Goal: Information Seeking & Learning: Check status

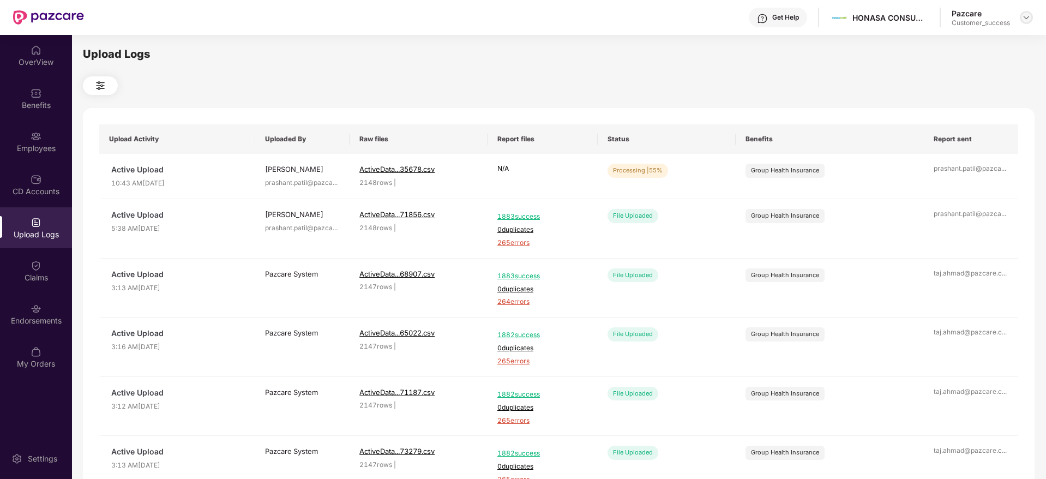
click at [1028, 19] on img at bounding box center [1026, 17] width 9 height 9
click at [978, 47] on div "Switch to partner view" at bounding box center [976, 43] width 142 height 21
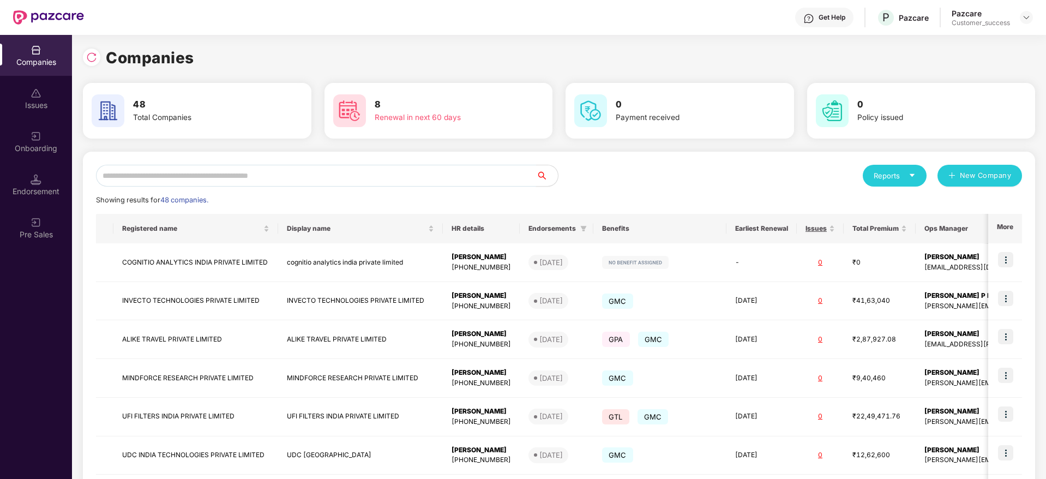
click at [243, 184] on input "text" at bounding box center [316, 176] width 440 height 22
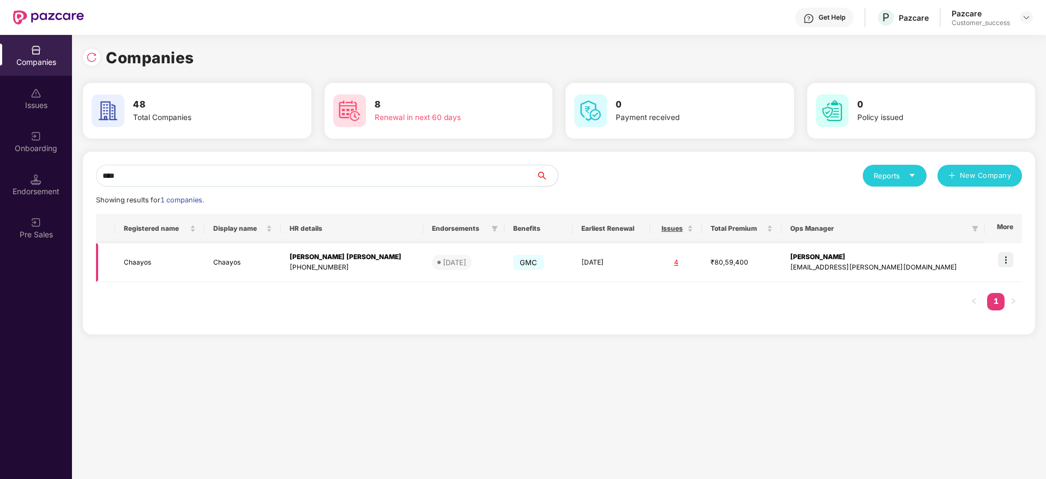
type input "****"
click at [1006, 258] on img at bounding box center [1005, 259] width 15 height 15
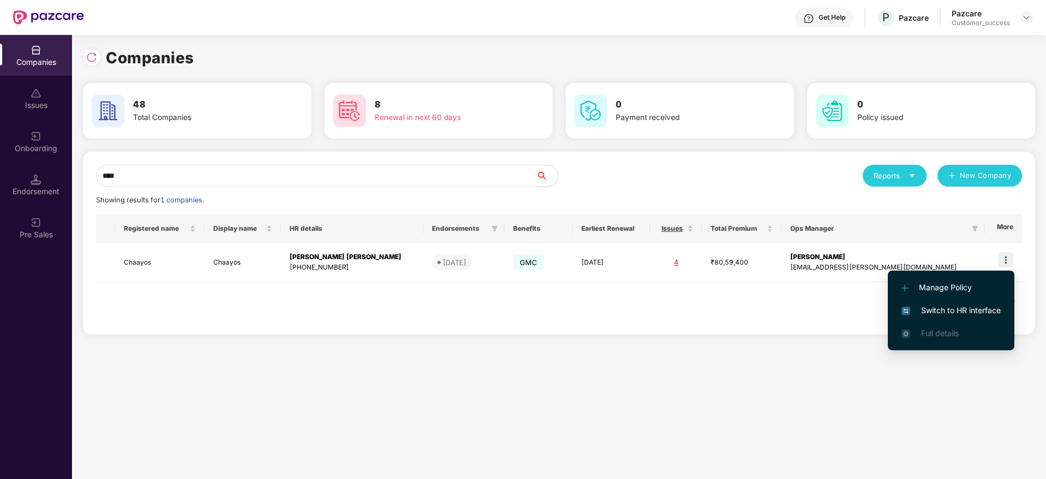
click at [948, 310] on span "Switch to HR interface" at bounding box center [951, 310] width 99 height 12
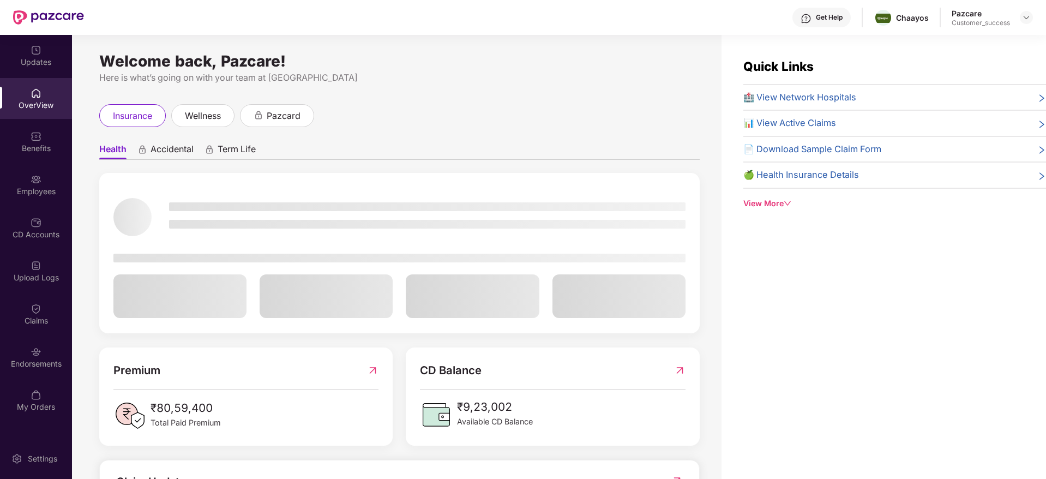
click at [35, 197] on div "Employees" at bounding box center [36, 184] width 72 height 41
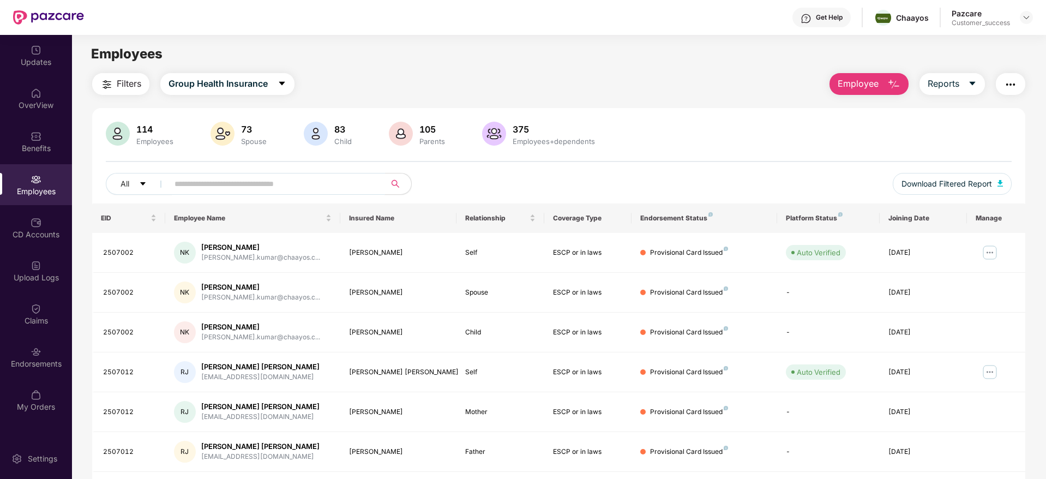
click at [194, 182] on input "text" at bounding box center [273, 184] width 196 height 16
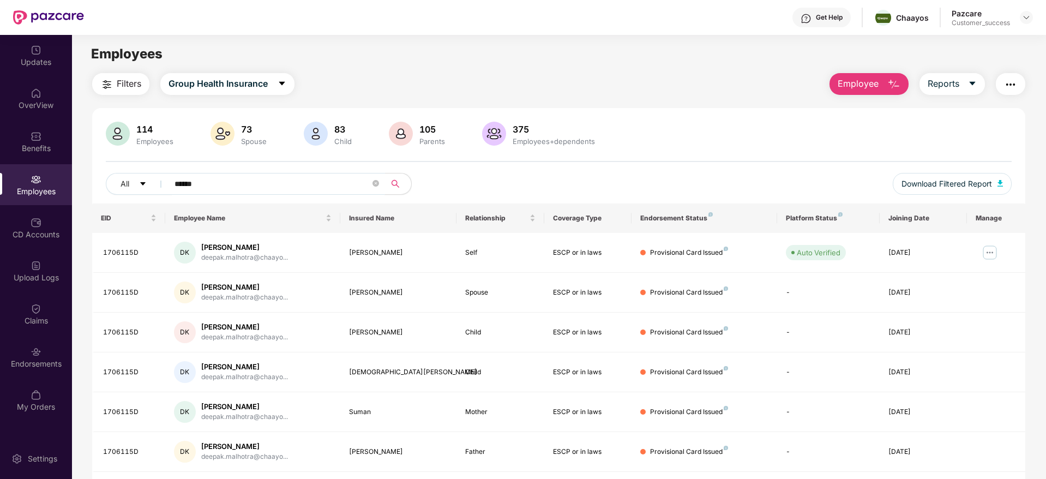
type input "******"
click at [648, 139] on div "114 Employees 73 Spouse 83 Child [DEMOGRAPHIC_DATA] Parents 375 Employees+depen…" at bounding box center [559, 135] width 906 height 26
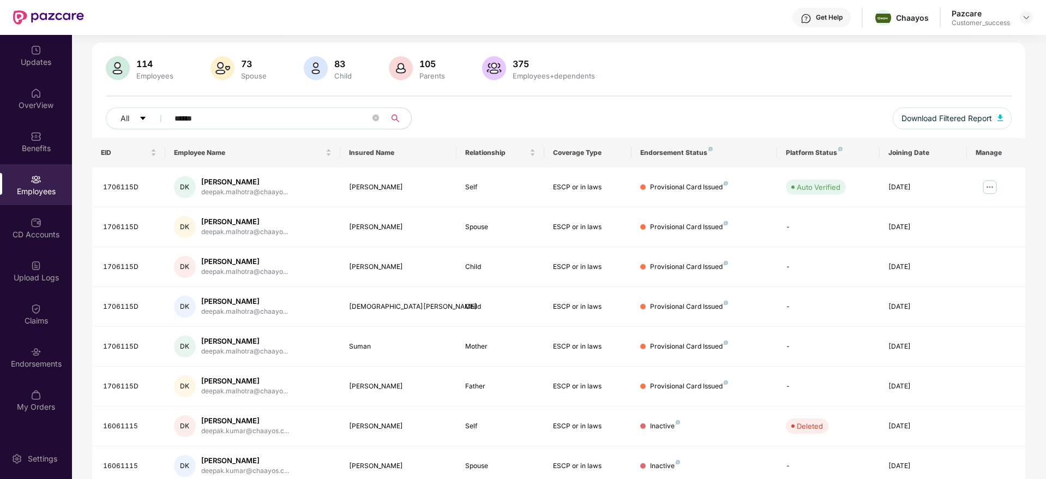
scroll to position [98, 0]
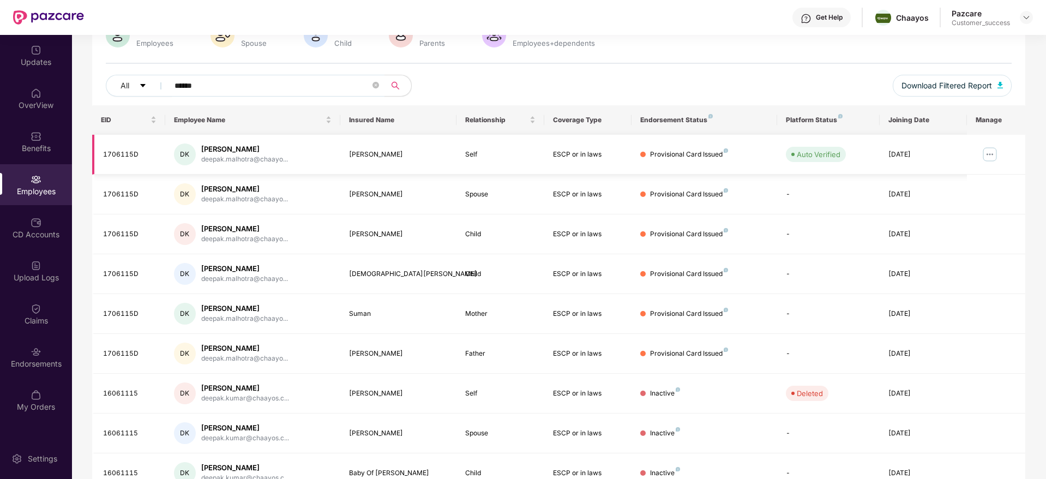
click at [992, 154] on img at bounding box center [990, 154] width 17 height 17
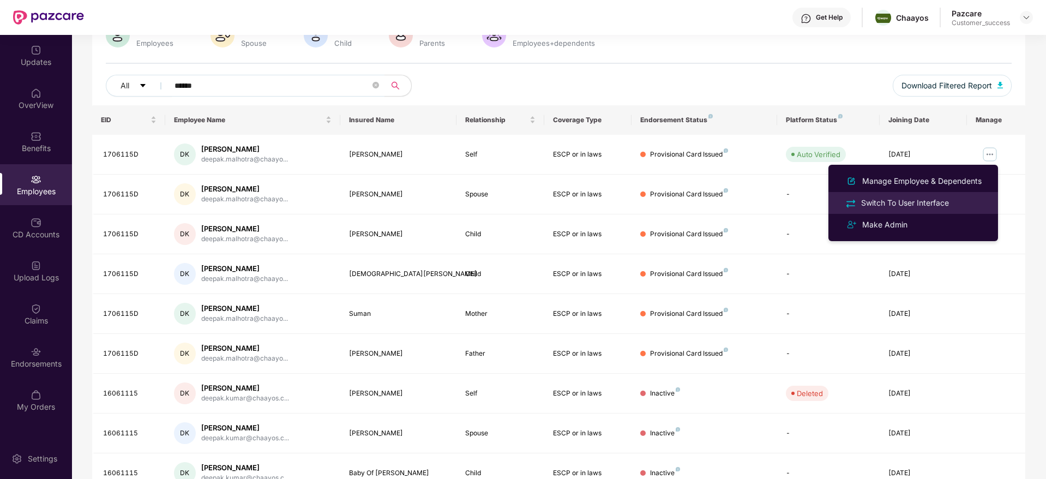
click at [906, 207] on div "Switch To User Interface" at bounding box center [905, 203] width 92 height 12
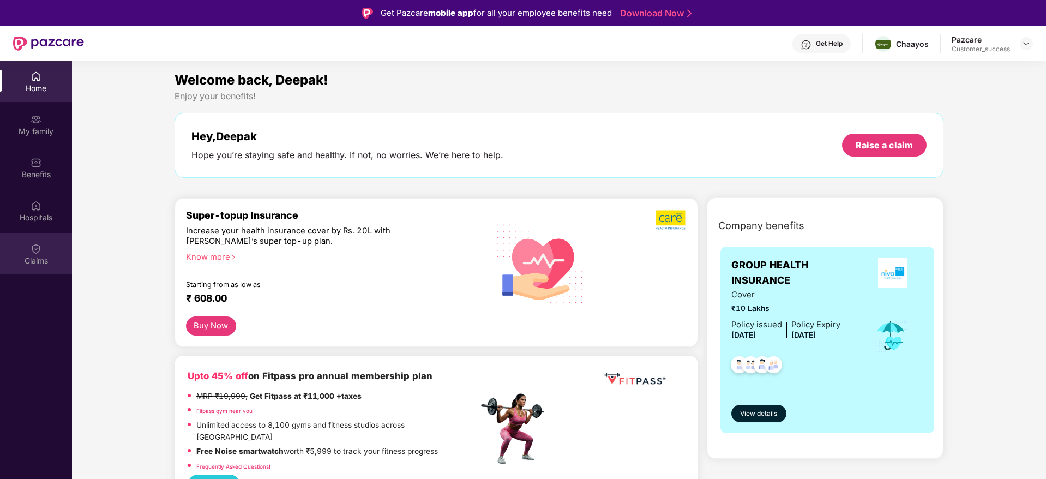
click at [33, 250] on img at bounding box center [36, 248] width 11 height 11
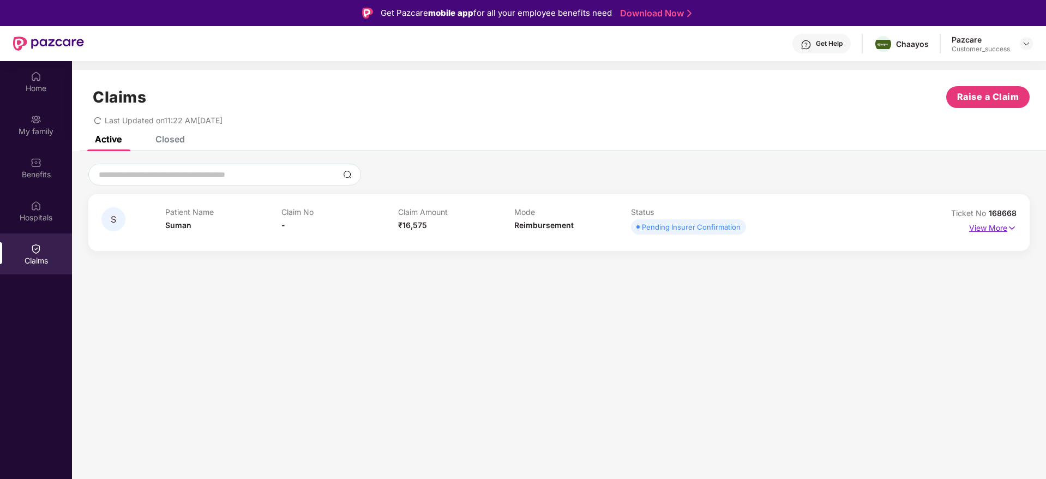
click at [1011, 225] on img at bounding box center [1012, 228] width 9 height 12
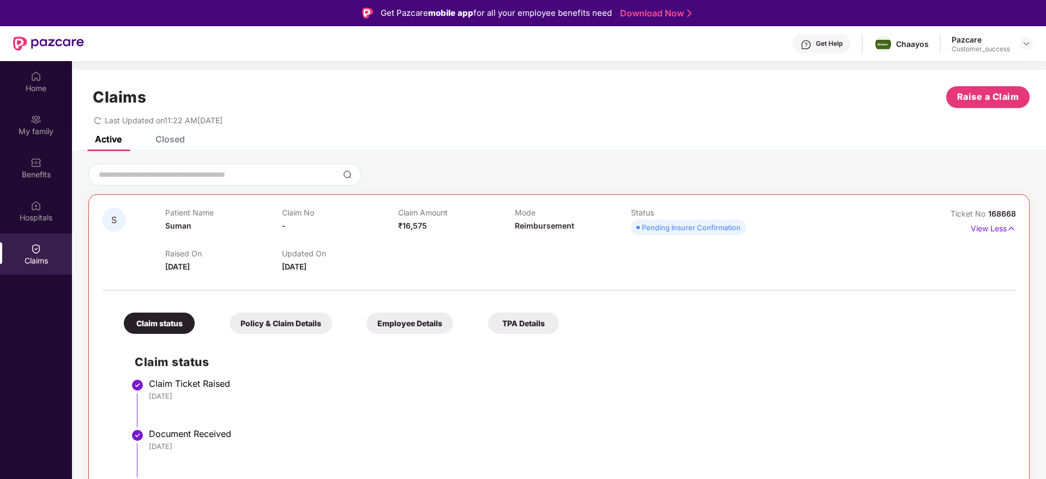
click at [503, 141] on div "Active Closed" at bounding box center [559, 143] width 974 height 15
click at [169, 139] on div "Closed" at bounding box center [169, 139] width 29 height 11
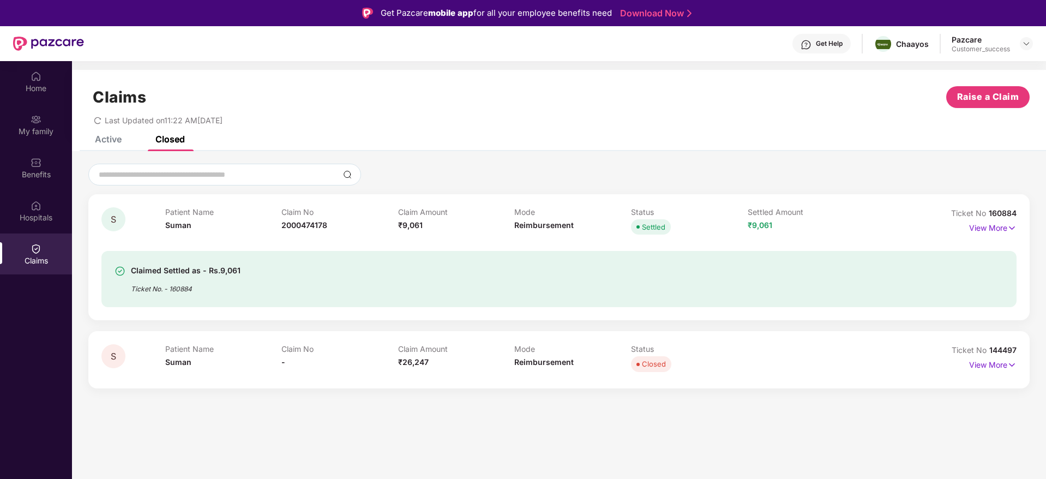
click at [107, 145] on div "Active" at bounding box center [100, 139] width 43 height 24
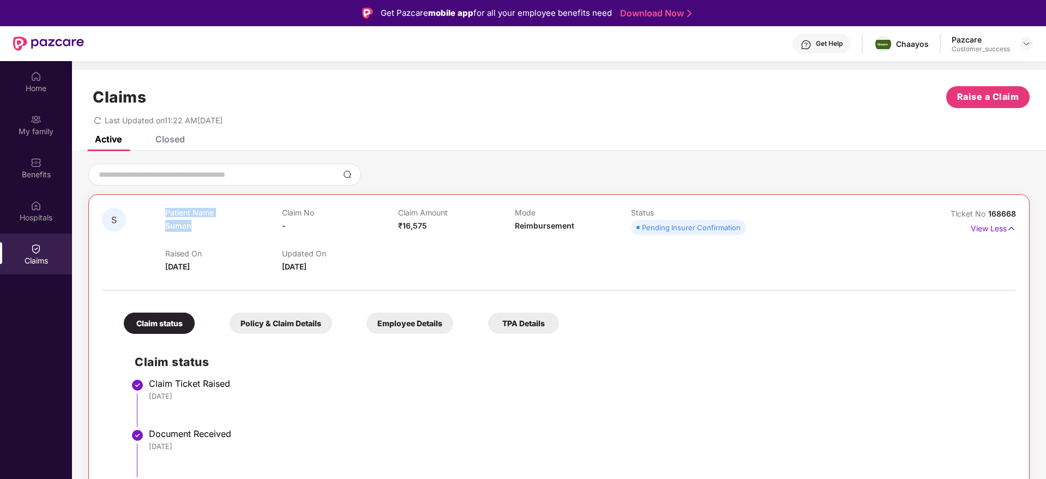
drag, startPoint x: 192, startPoint y: 226, endPoint x: 158, endPoint y: 226, distance: 33.8
click at [158, 226] on div "S Patient Name Suman Claim No - Claim Amount ₹16,575 Mode Reimbursement Status …" at bounding box center [483, 240] width 762 height 65
click at [182, 236] on div "Patient Name Suman" at bounding box center [223, 223] width 116 height 30
drag, startPoint x: 189, startPoint y: 225, endPoint x: 164, endPoint y: 226, distance: 25.1
click at [164, 226] on div "S Patient Name Suman Claim No - Claim Amount ₹16,575 Mode Reimbursement Status …" at bounding box center [483, 240] width 762 height 65
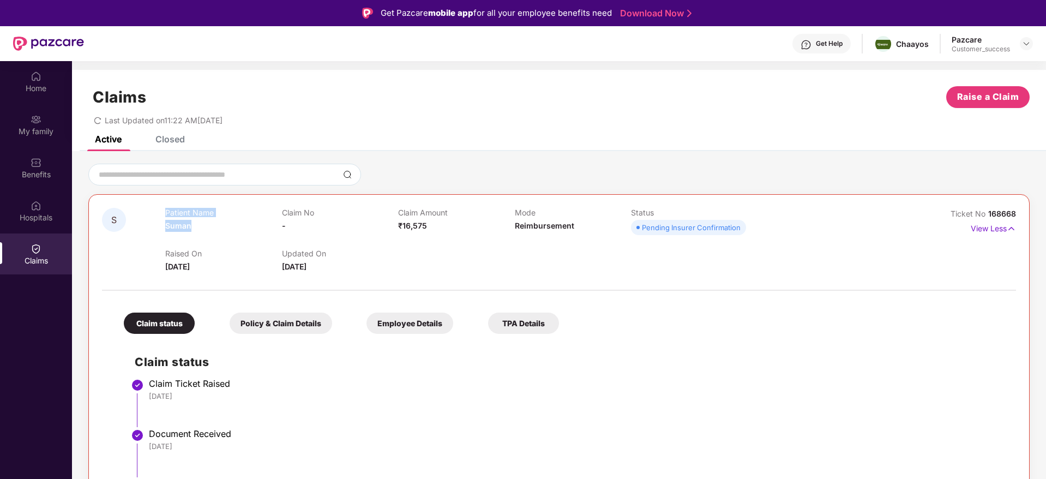
click at [164, 226] on div "S" at bounding box center [133, 240] width 63 height 65
drag, startPoint x: 167, startPoint y: 226, endPoint x: 192, endPoint y: 226, distance: 24.6
click at [192, 226] on div "Patient Name Suman" at bounding box center [223, 223] width 116 height 30
copy span "Suman"
click at [44, 166] on div "Benefits" at bounding box center [36, 167] width 72 height 41
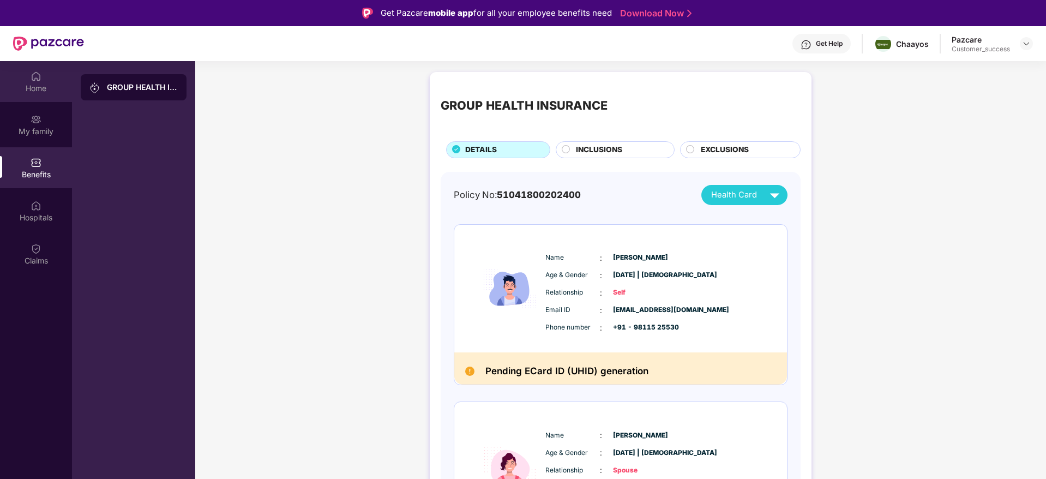
click at [41, 76] on img at bounding box center [36, 76] width 11 height 11
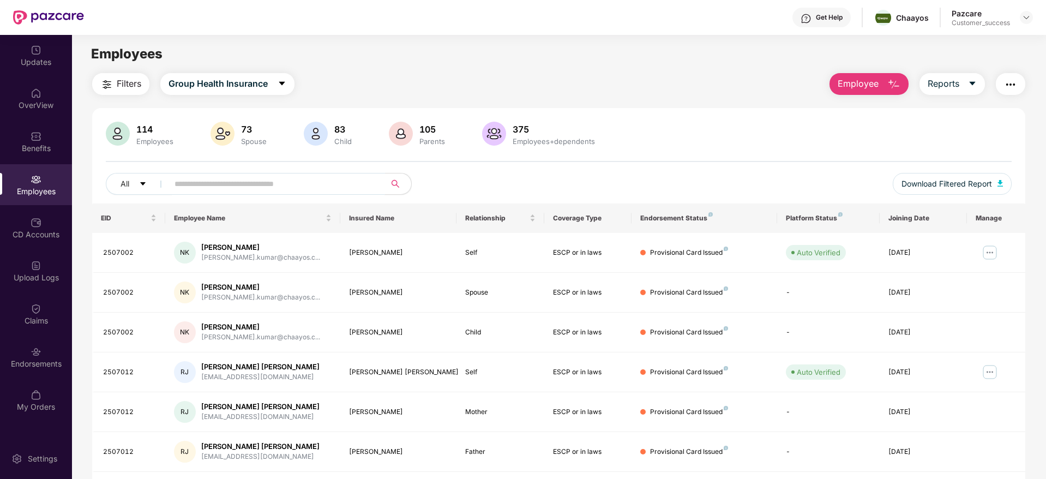
click at [200, 190] on input "text" at bounding box center [273, 184] width 196 height 16
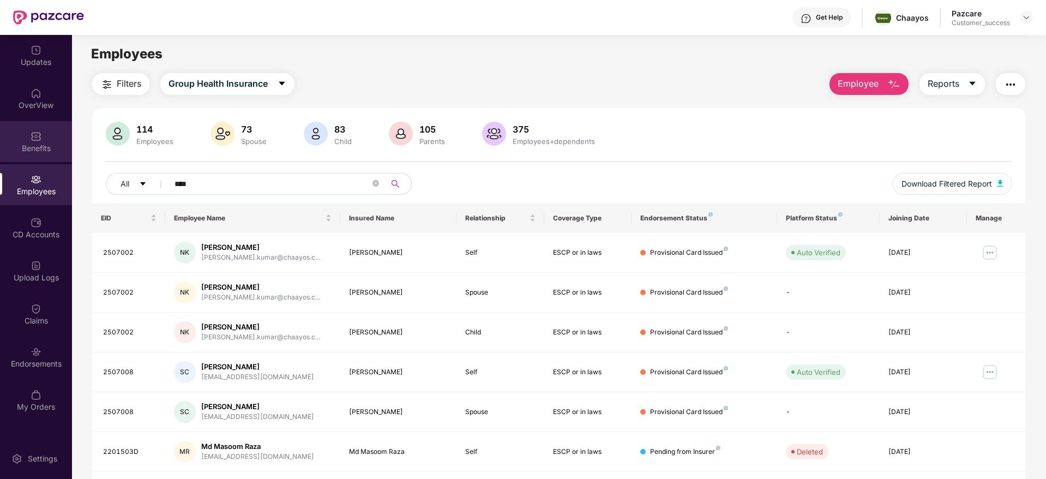
type input "****"
click at [39, 147] on div "Benefits" at bounding box center [36, 148] width 72 height 11
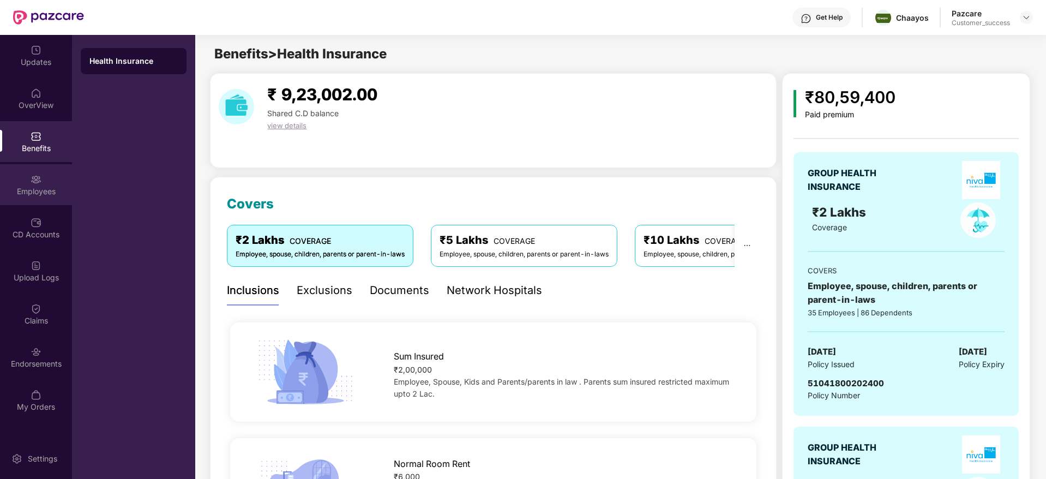
click at [29, 193] on div "Employees" at bounding box center [36, 191] width 72 height 11
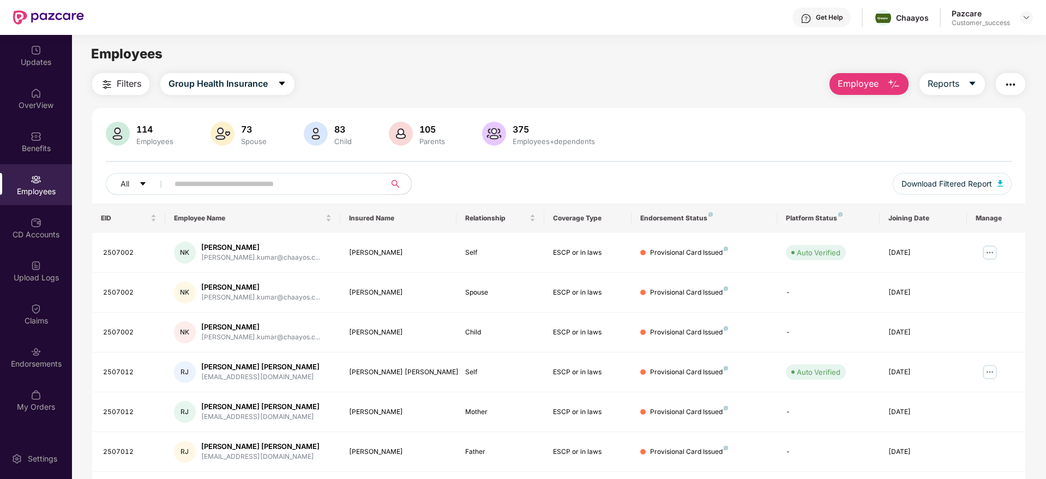
click at [219, 186] on input "text" at bounding box center [273, 184] width 196 height 16
